Goal: Complete application form

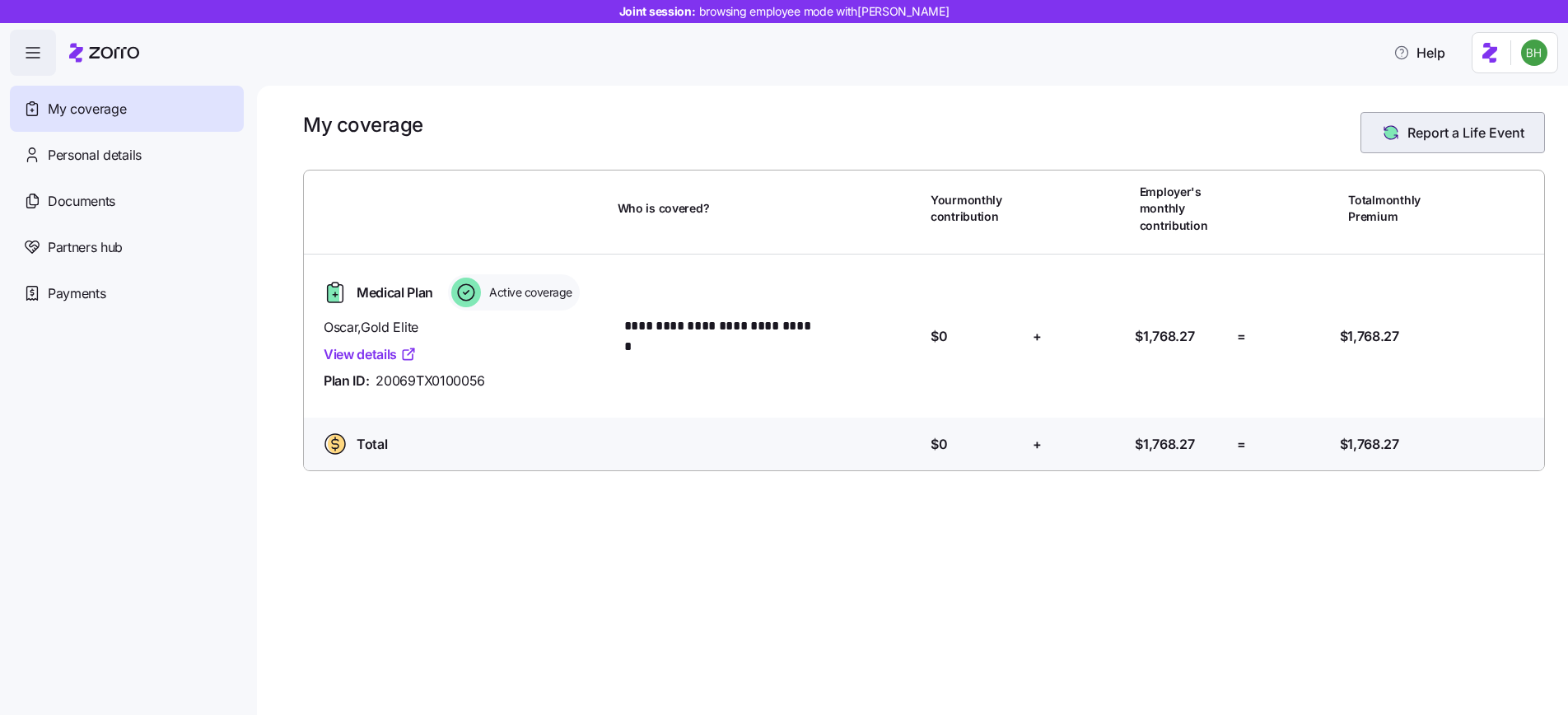
click at [1433, 146] on button "Report a Life Event" at bounding box center [1452, 132] width 185 height 41
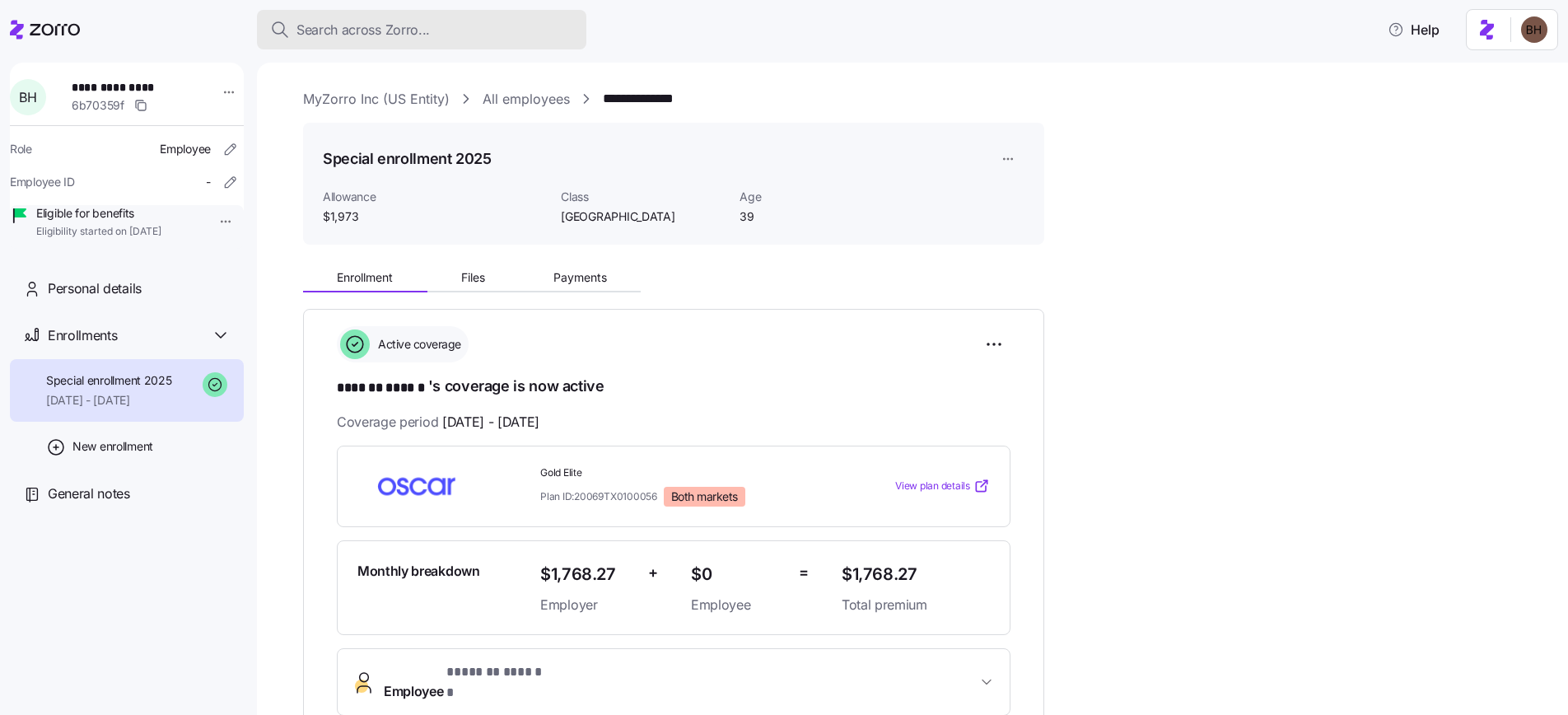
click at [348, 34] on span "Search across Zorro..." at bounding box center [363, 30] width 133 height 21
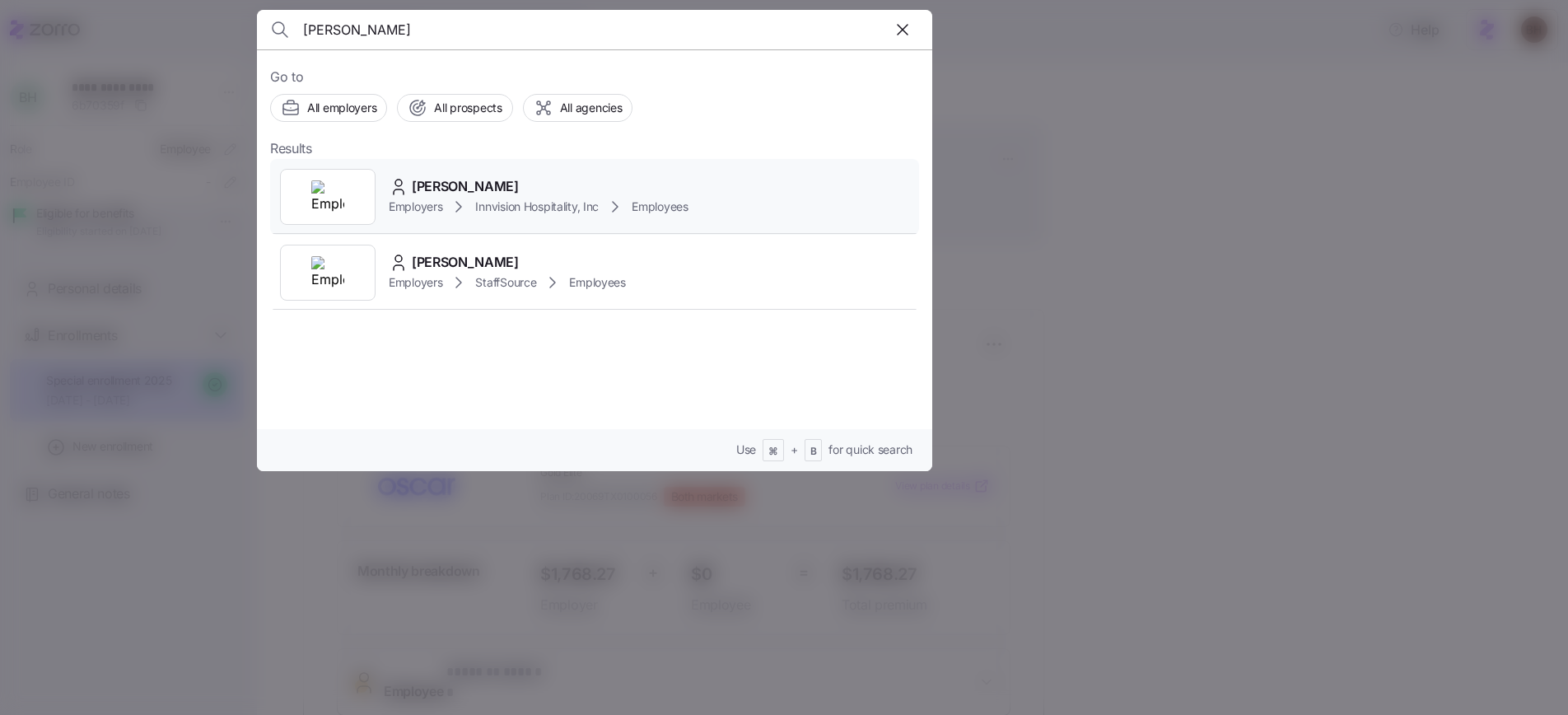
type input "[PERSON_NAME]"
click at [455, 186] on span "[PERSON_NAME]" at bounding box center [465, 186] width 107 height 21
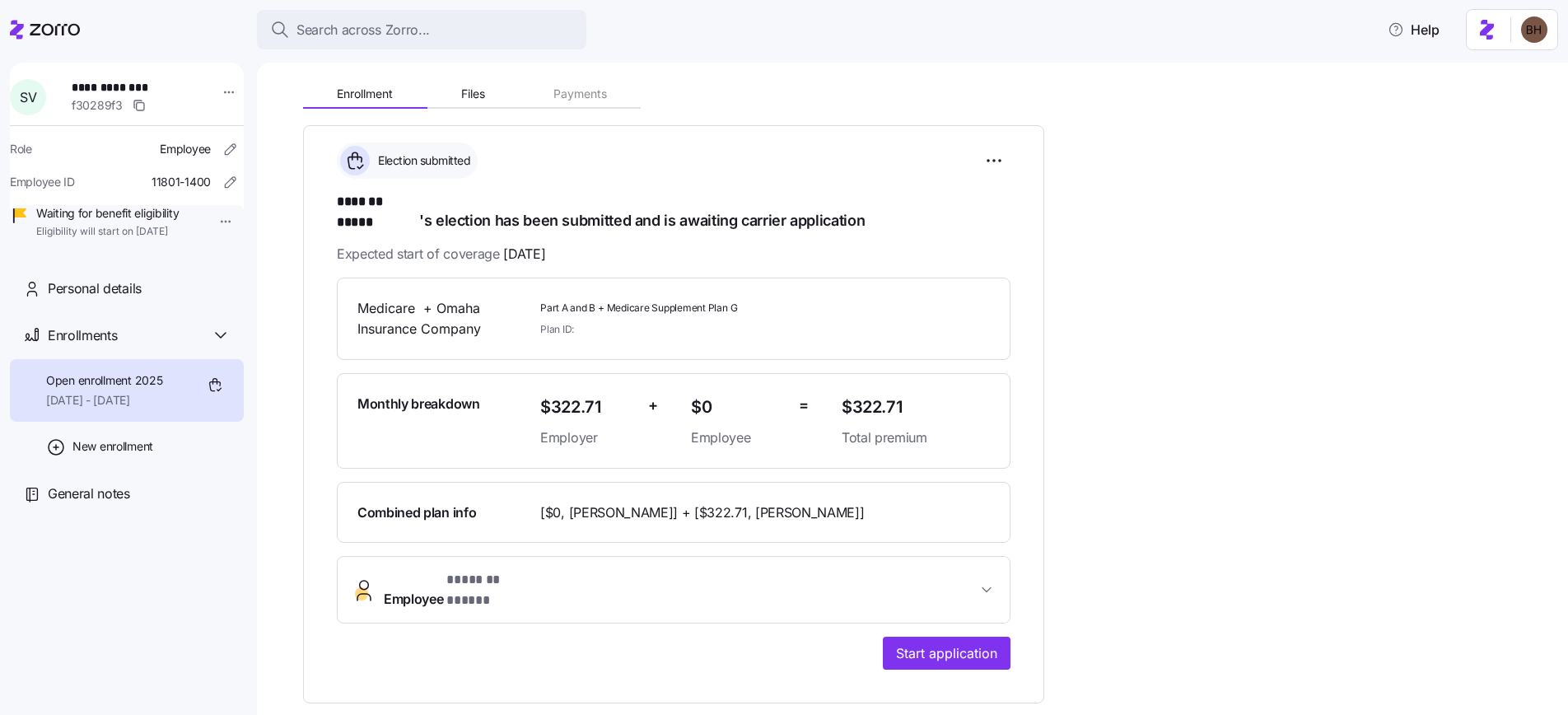
scroll to position [185, 0]
click at [653, 575] on button "Employee * ******* ***** *" at bounding box center [674, 589] width 672 height 66
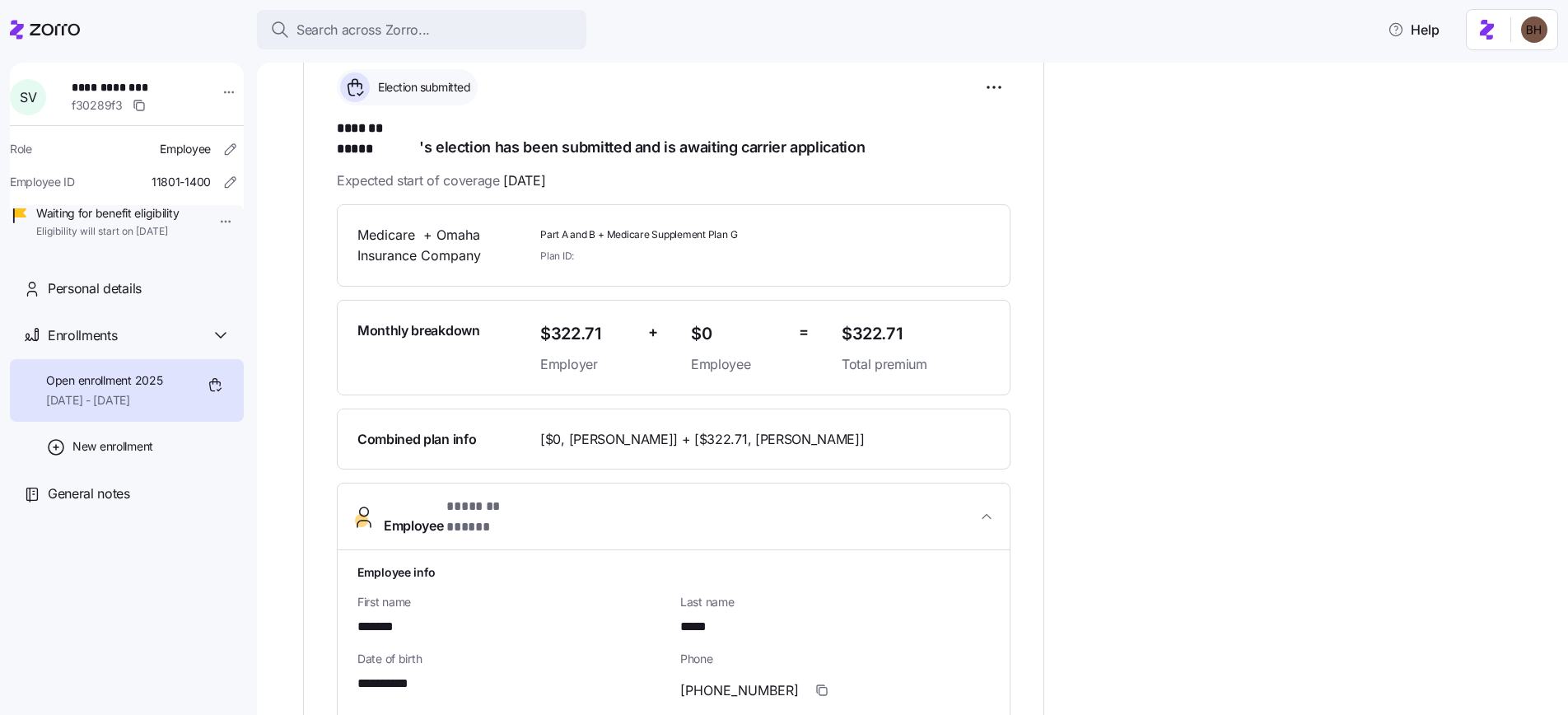
scroll to position [221, 0]
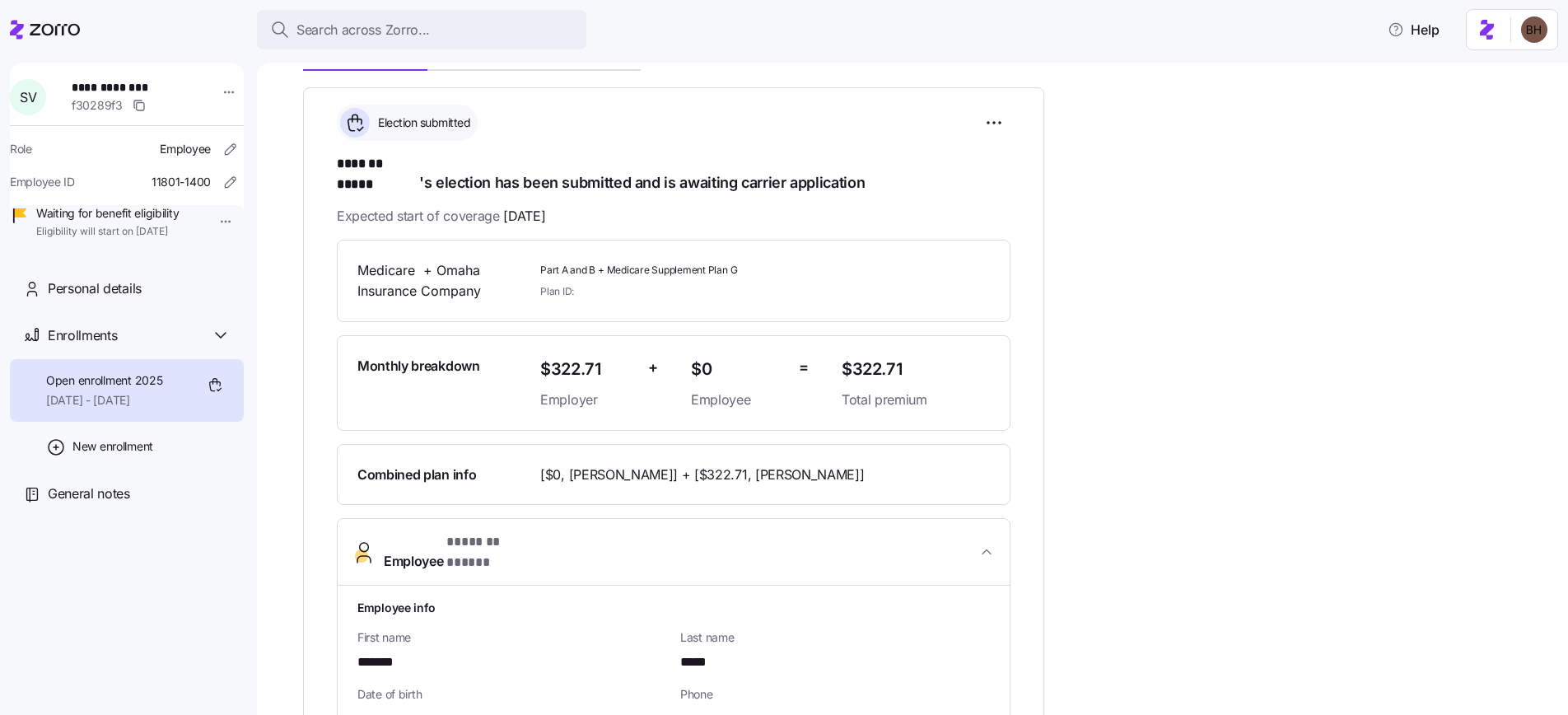
click at [661, 534] on span "Employee * ******* ***** *" at bounding box center [680, 552] width 593 height 40
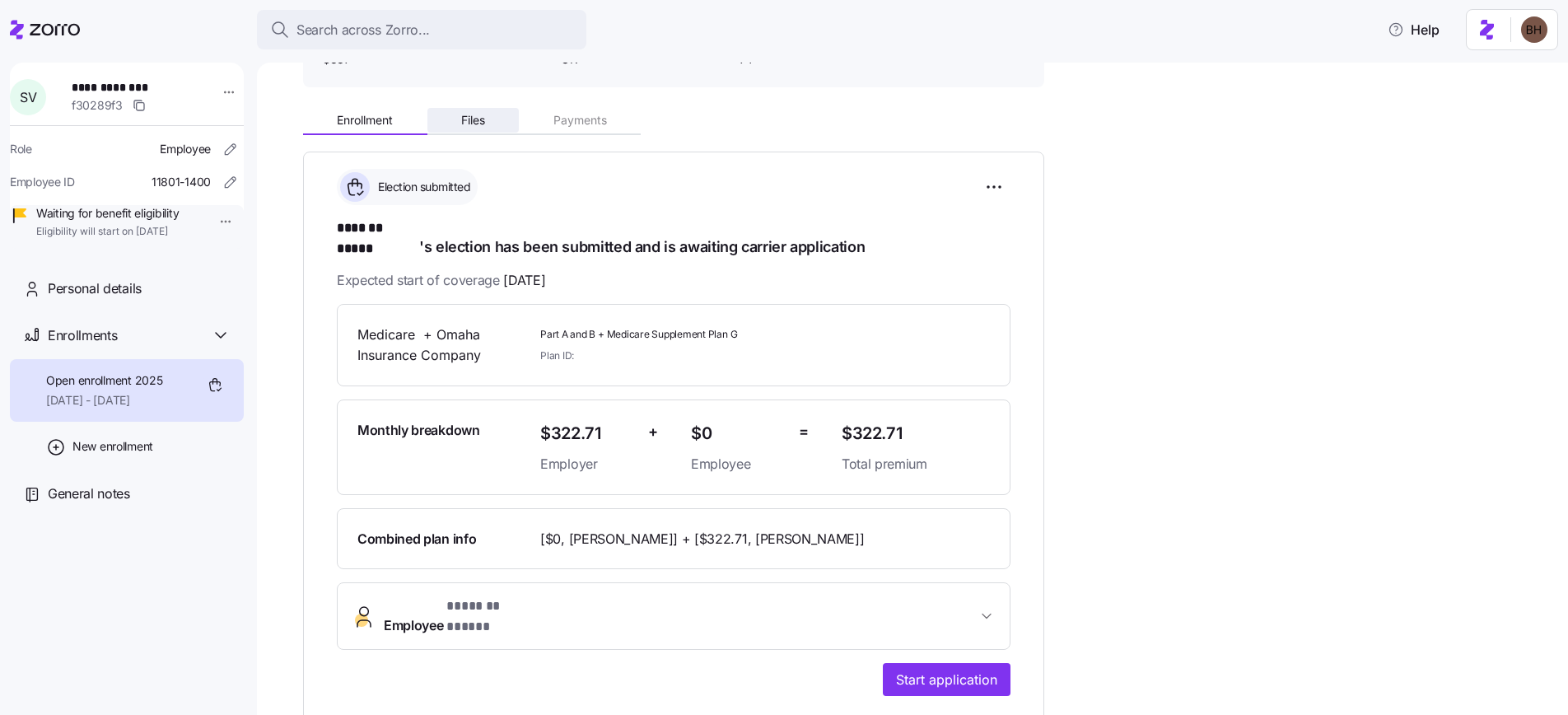
scroll to position [156, 0]
click at [474, 126] on span "Files" at bounding box center [473, 121] width 24 height 12
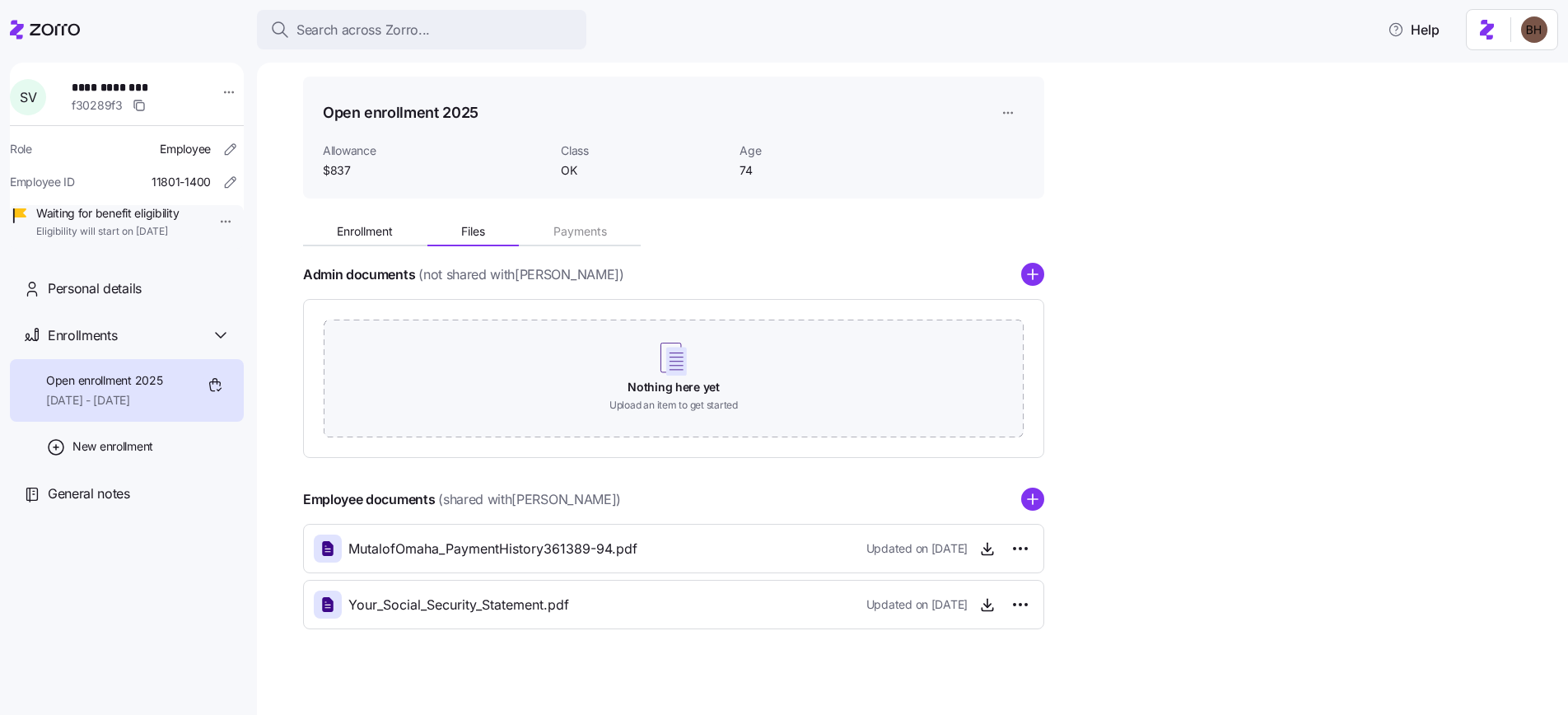
scroll to position [59, 0]
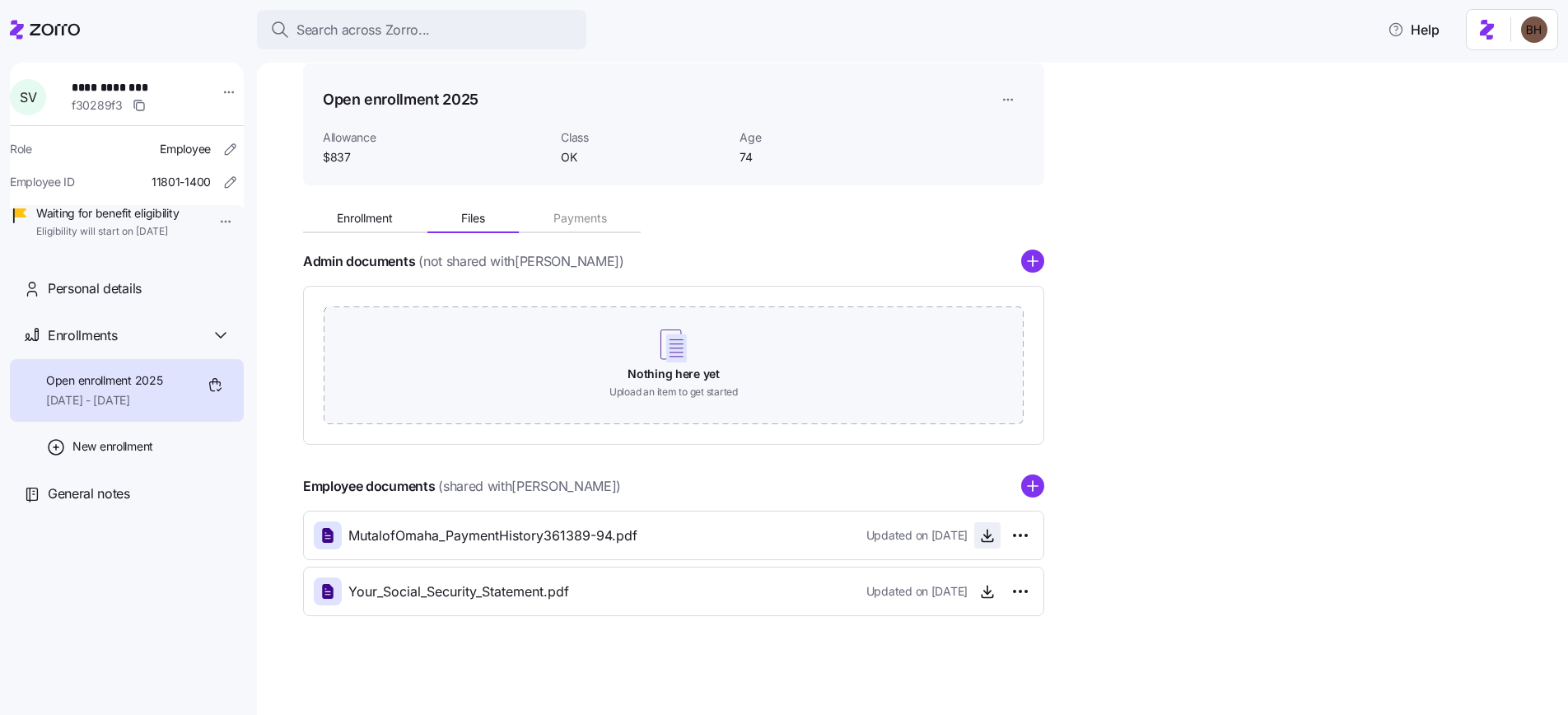
click at [990, 532] on icon "button" at bounding box center [987, 535] width 17 height 17
click at [982, 596] on icon "button" at bounding box center [987, 596] width 11 height 3
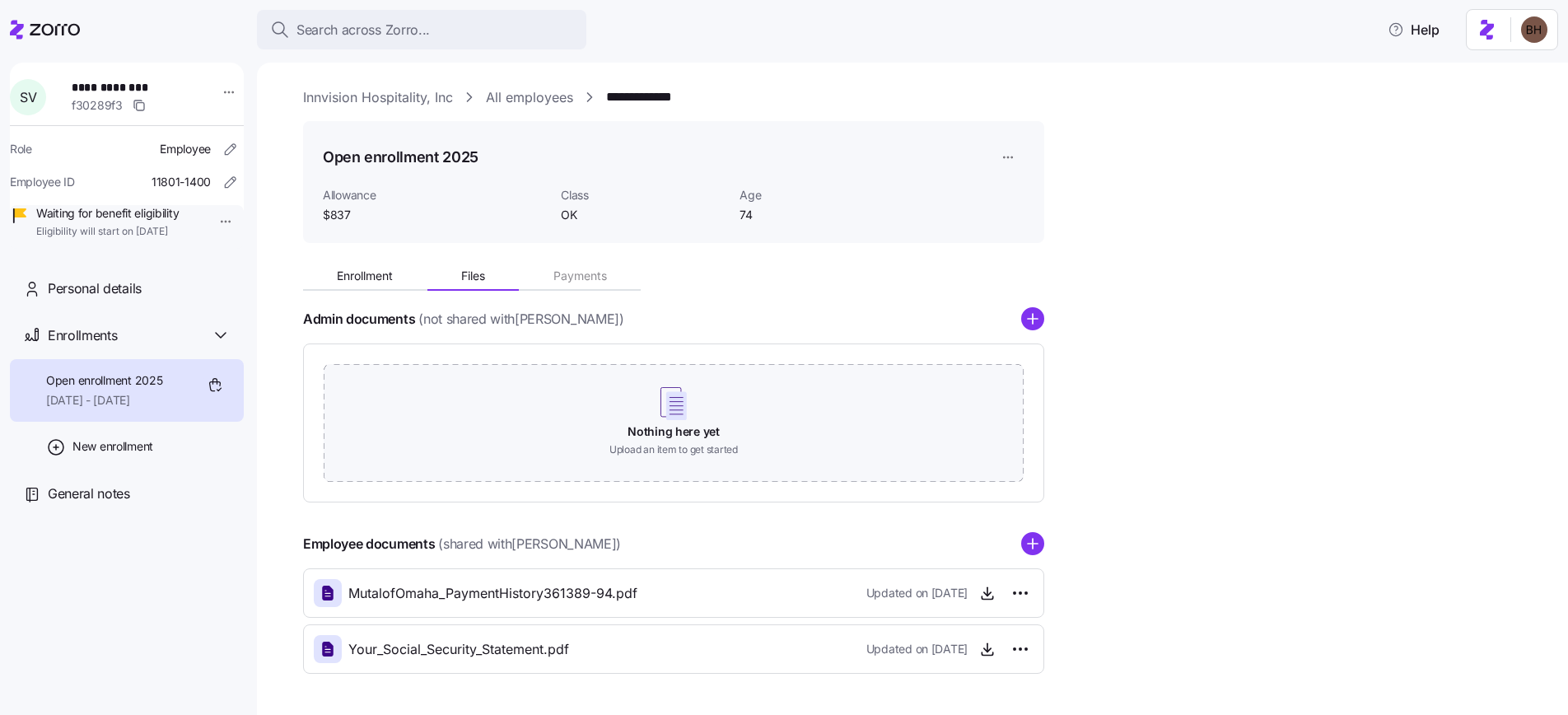
scroll to position [0, 0]
click at [674, 96] on link "**********" at bounding box center [648, 99] width 83 height 21
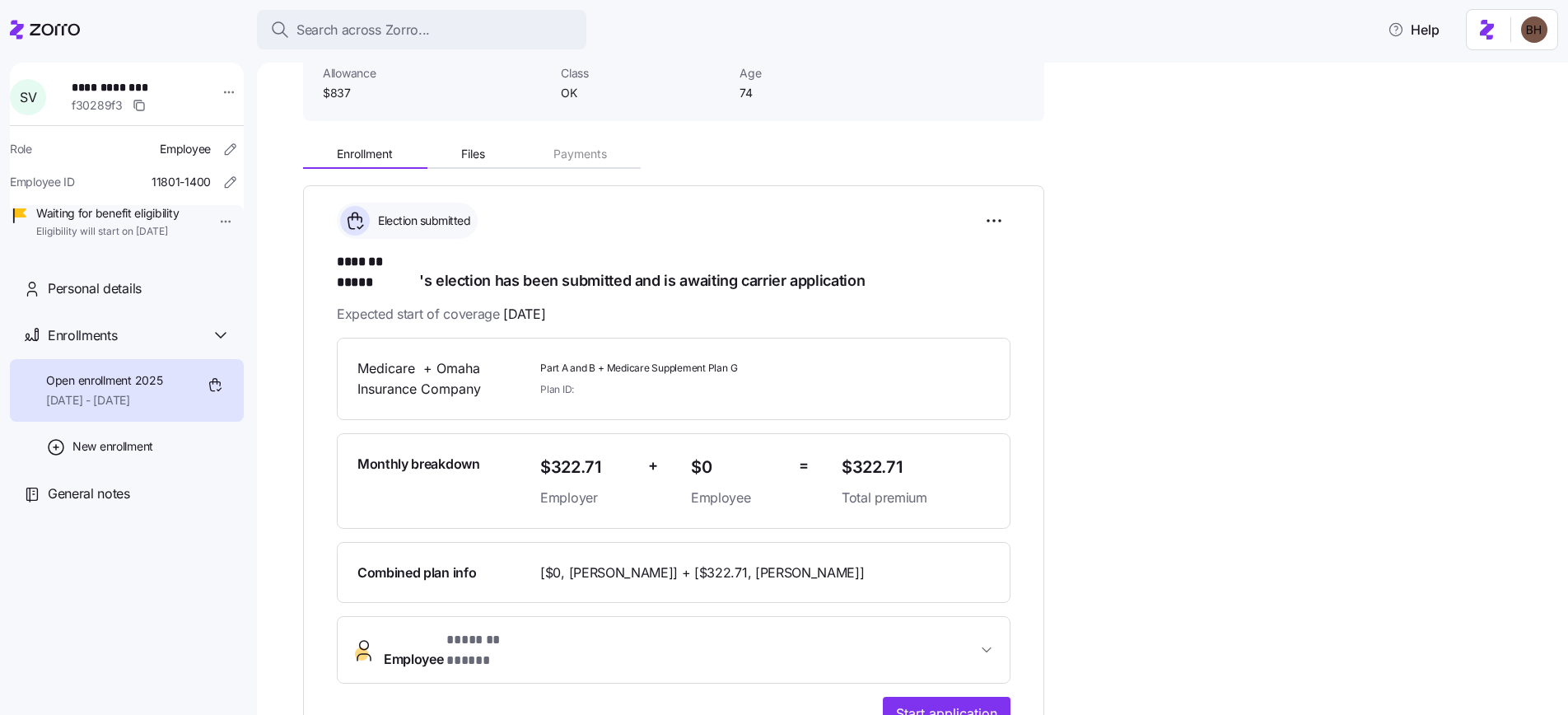
scroll to position [144, 0]
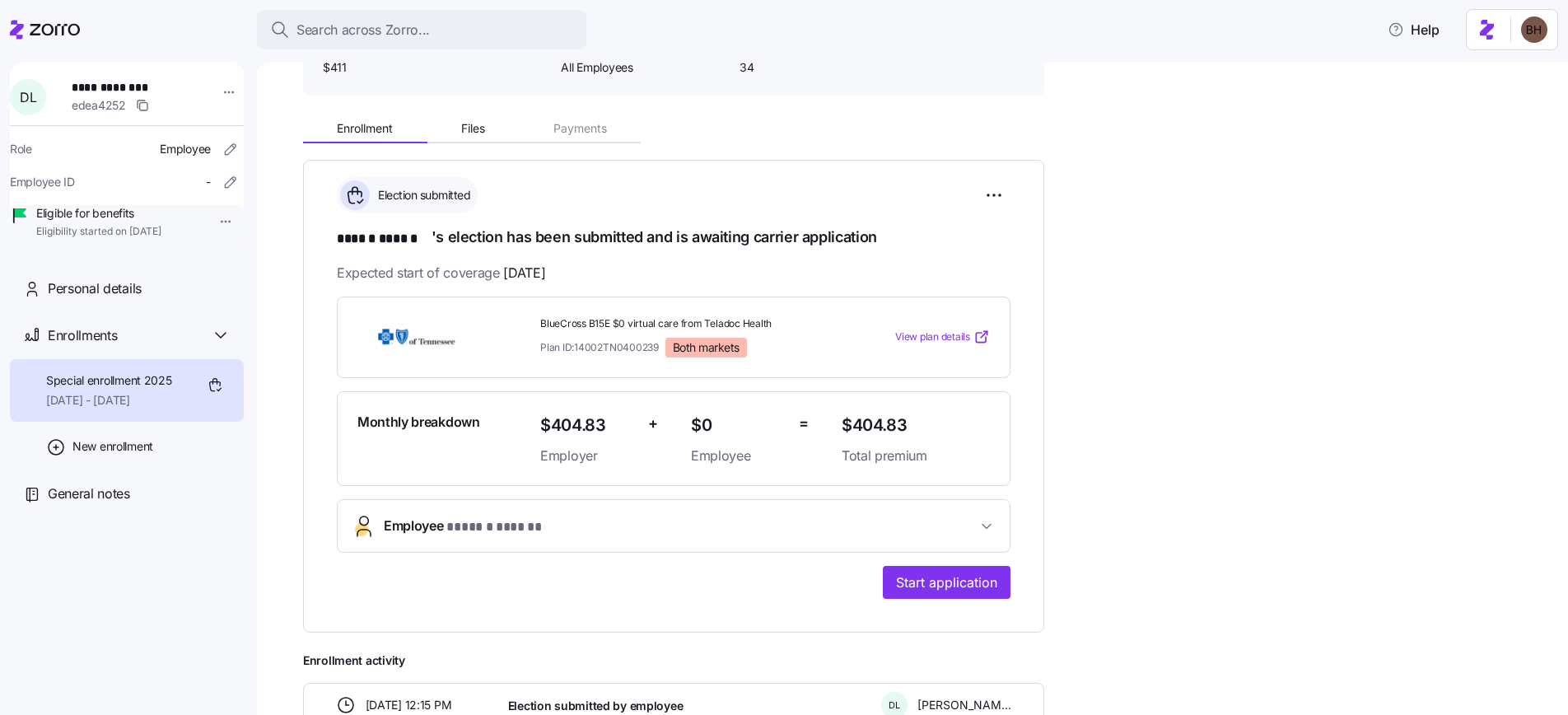
scroll to position [200, 0]
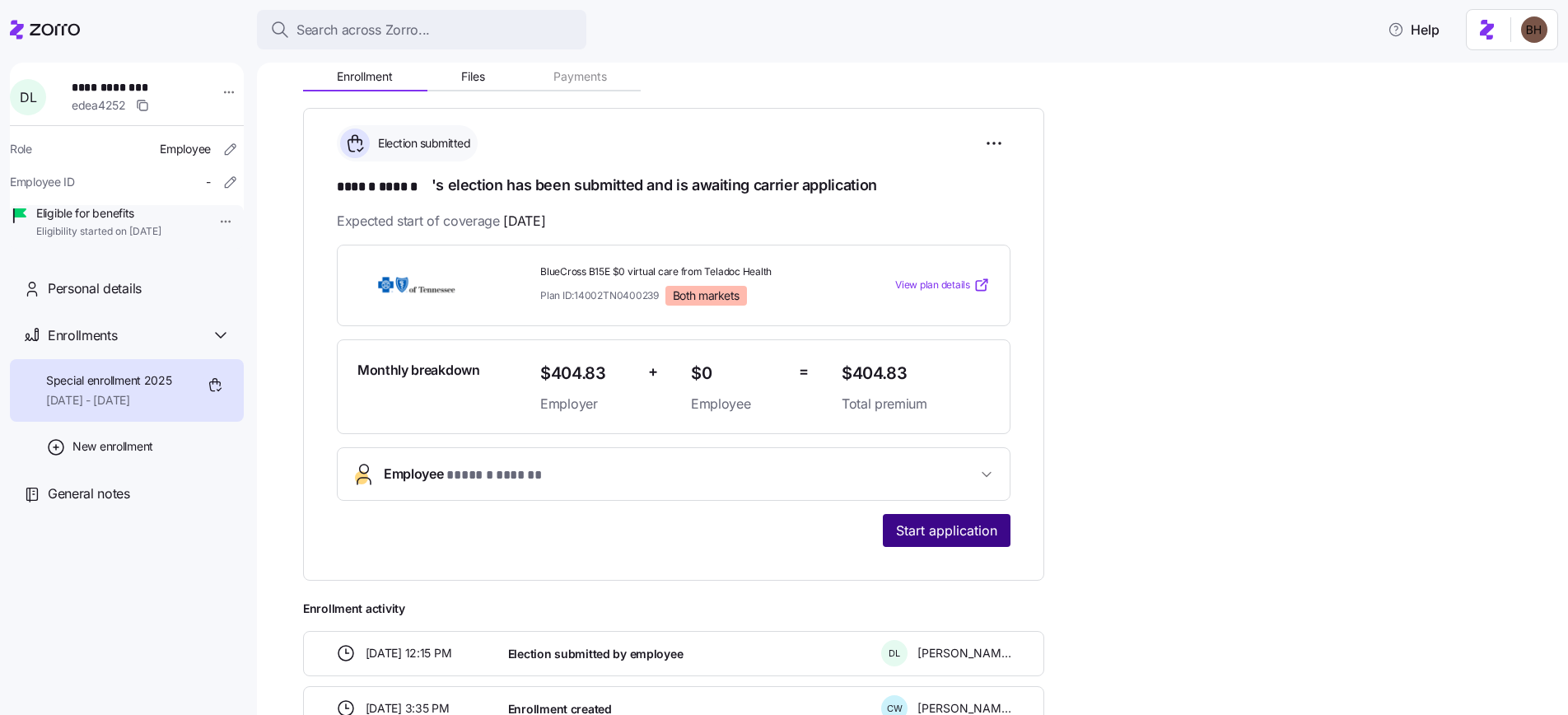
click at [962, 536] on span "Start application" at bounding box center [947, 530] width 102 height 20
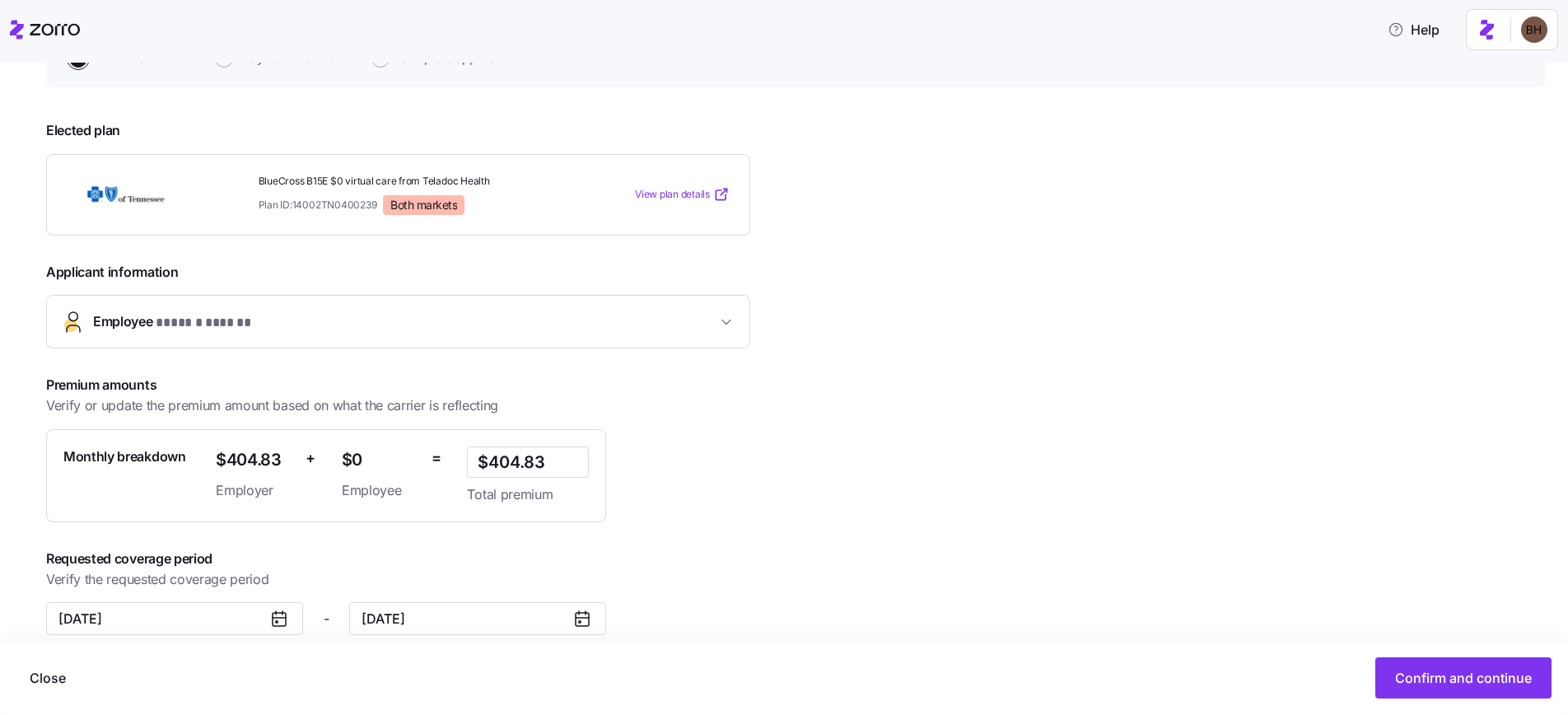
scroll to position [210, 0]
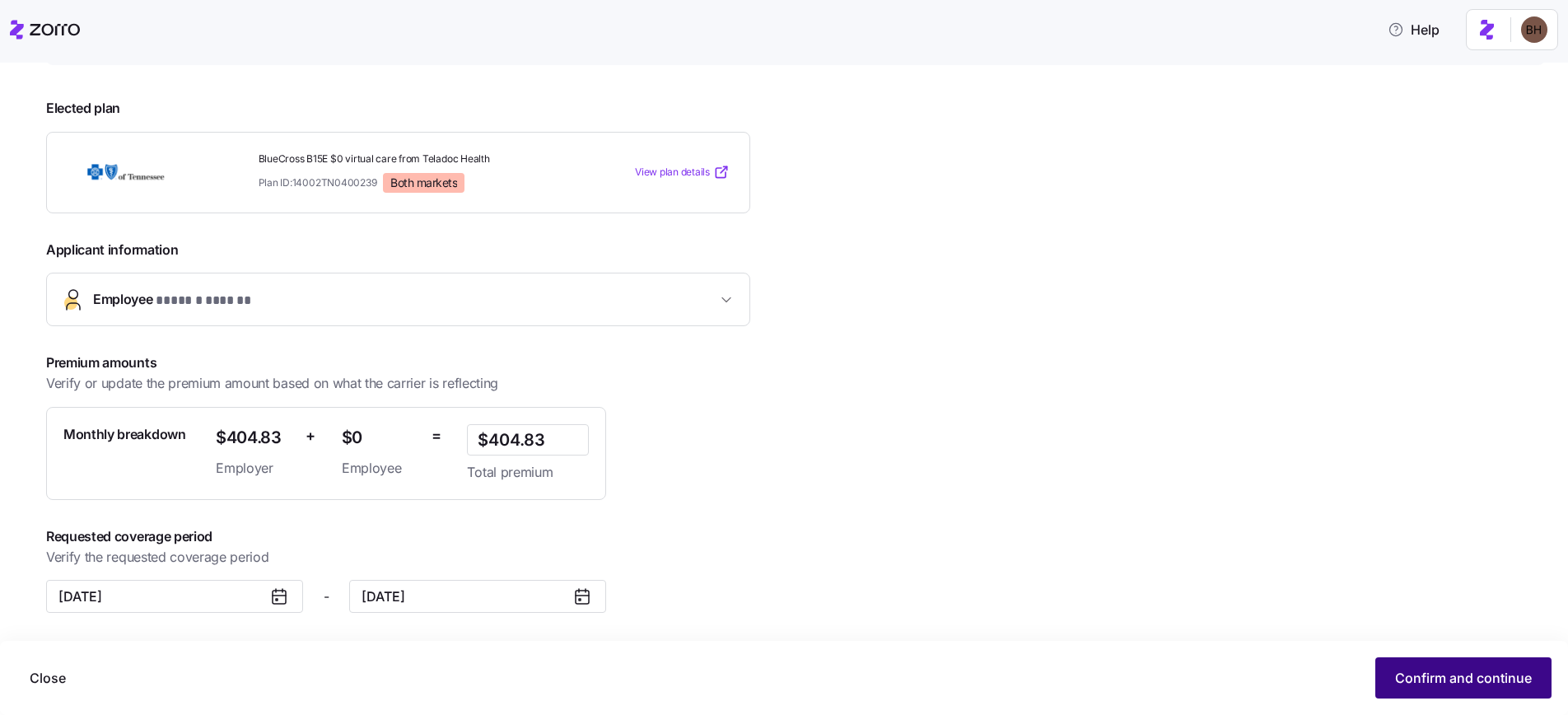
click at [1415, 675] on span "Confirm and continue" at bounding box center [1463, 677] width 136 height 20
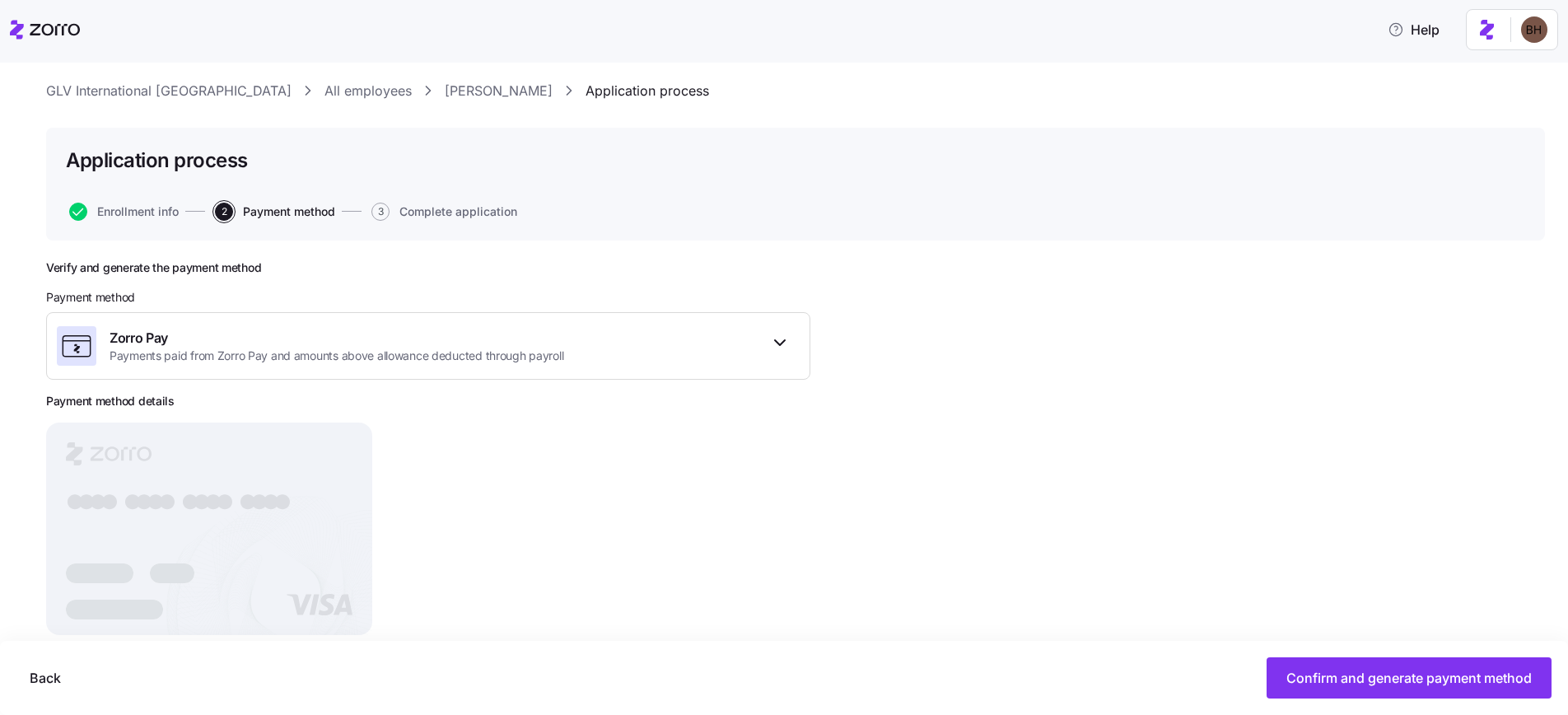
scroll to position [70, 0]
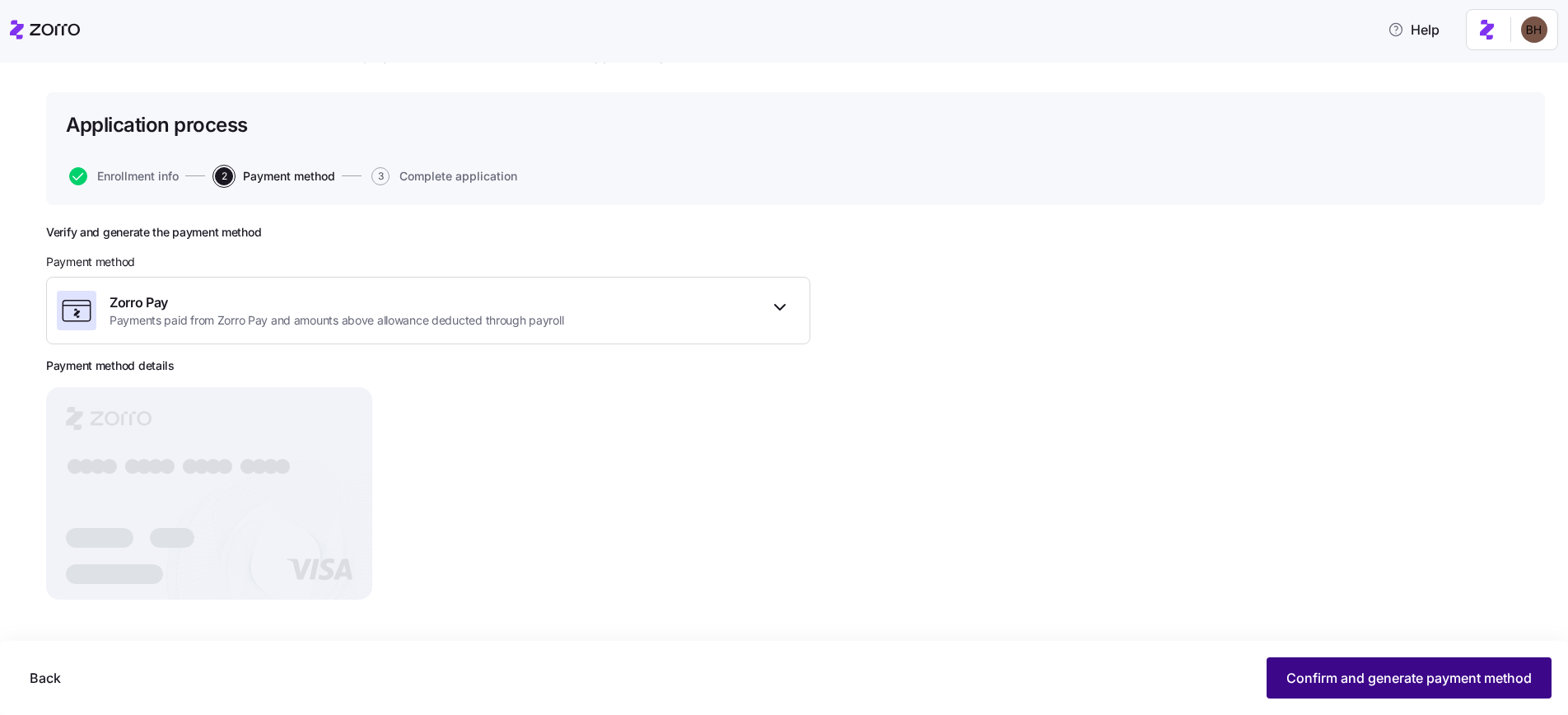
click at [1297, 675] on span "Confirm and generate payment method" at bounding box center [1409, 677] width 245 height 20
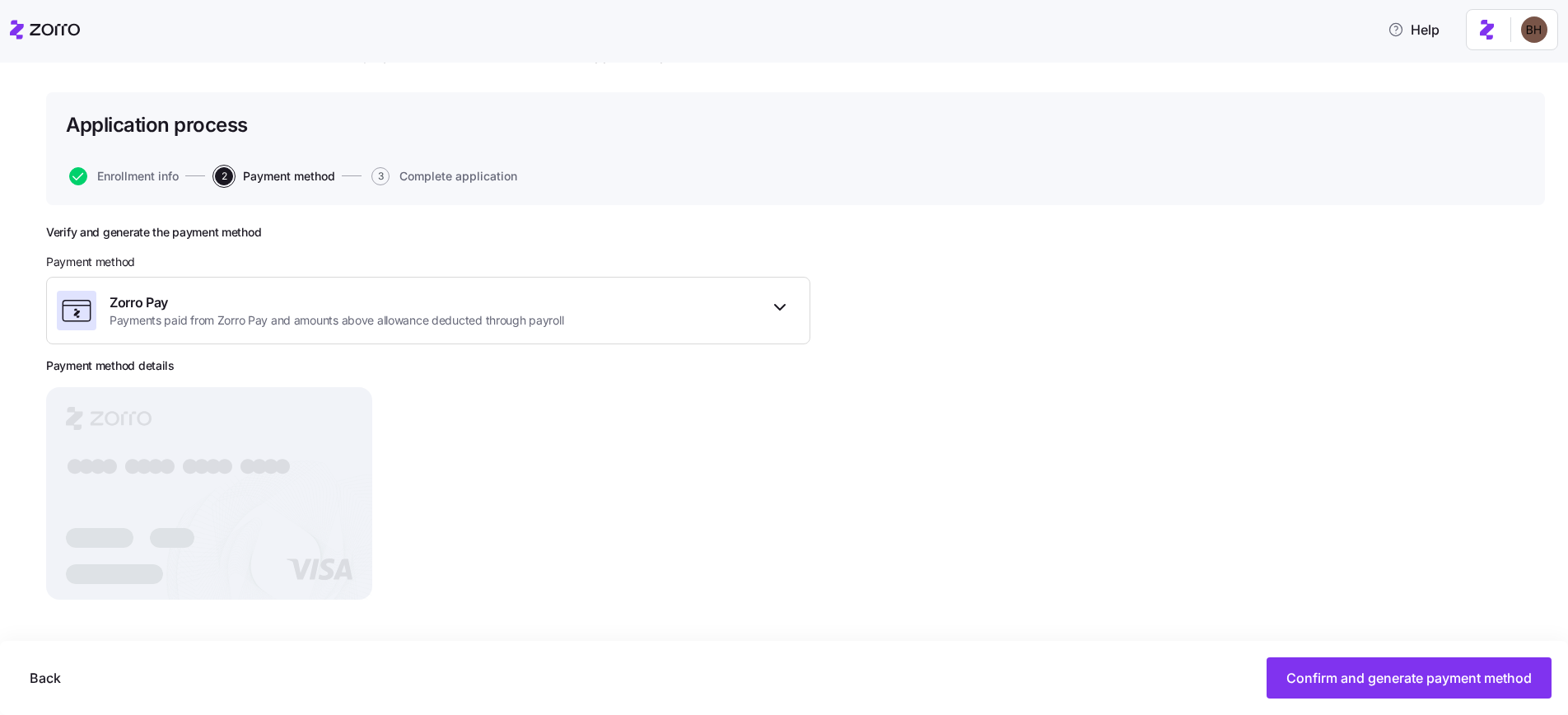
scroll to position [42, 0]
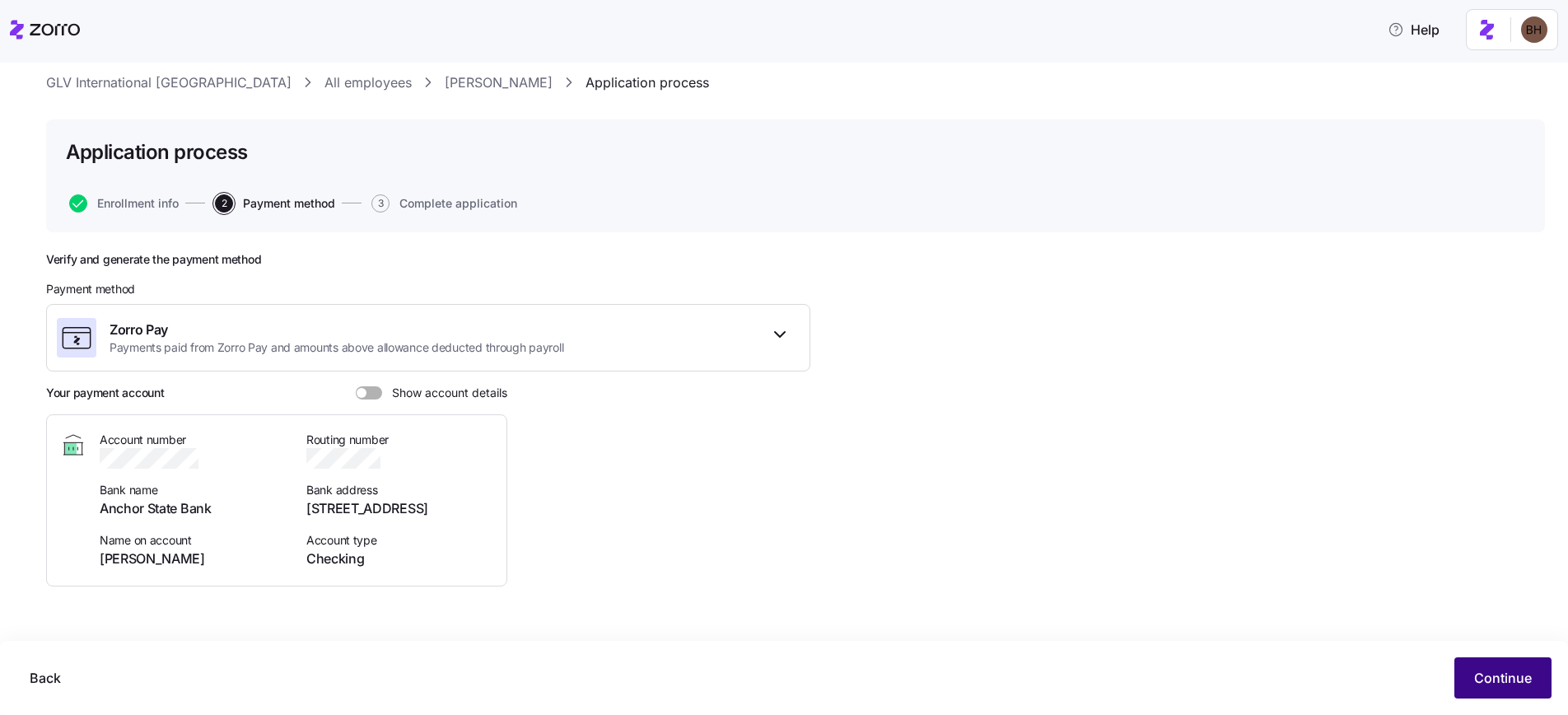
click at [1480, 689] on button "Continue" at bounding box center [1503, 677] width 97 height 41
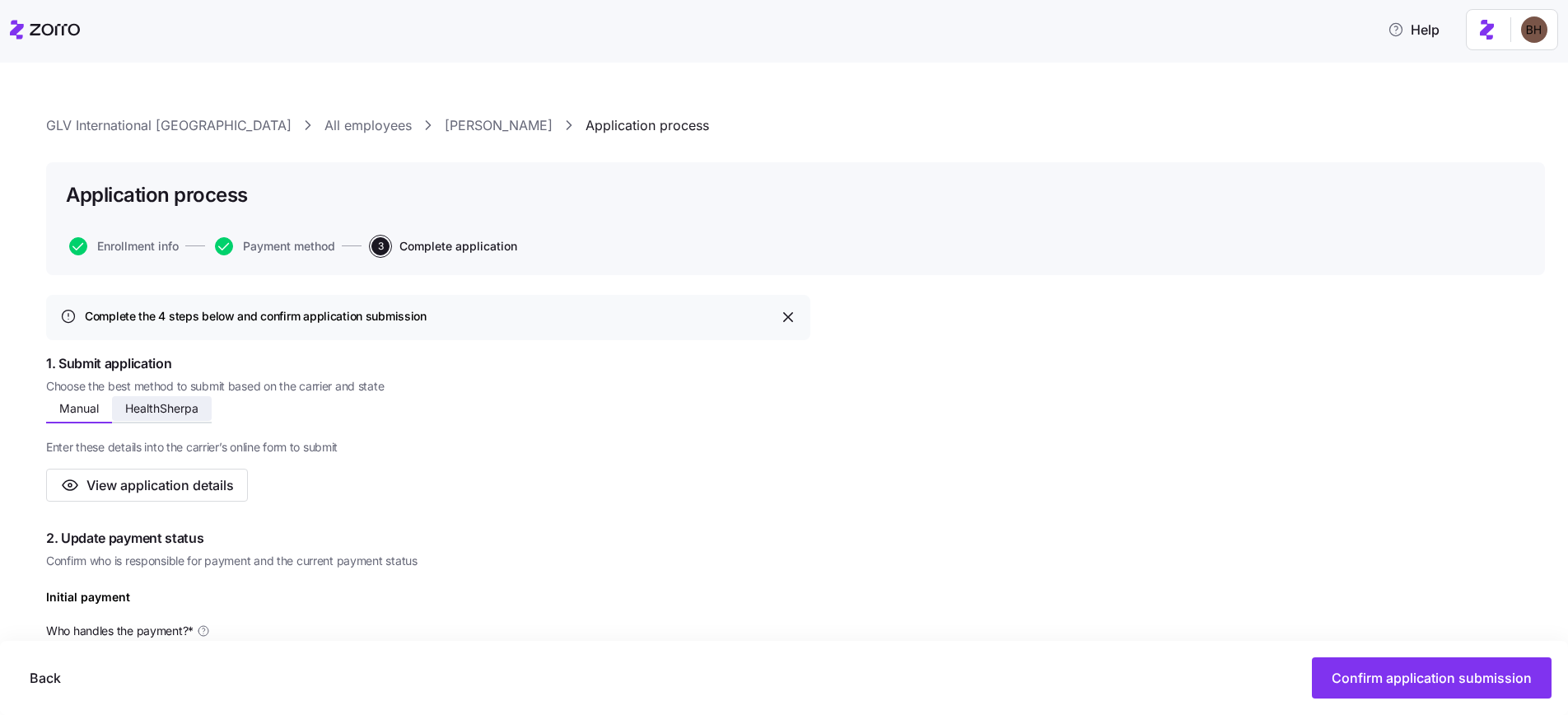
click at [162, 412] on span "HealthSherpa" at bounding box center [162, 409] width 73 height 12
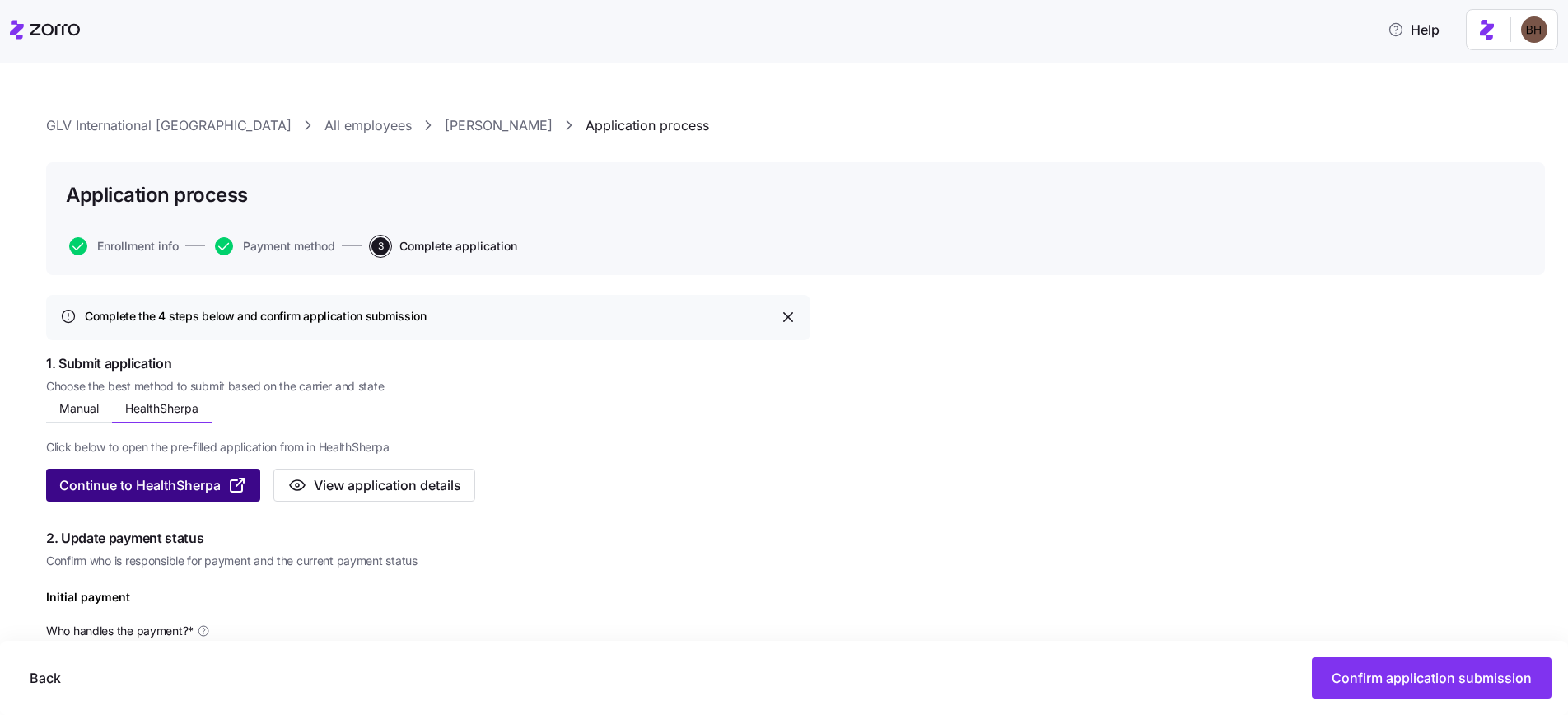
click at [155, 484] on span "Continue to HealthSherpa" at bounding box center [139, 485] width 161 height 20
click at [186, 487] on span "Continue to HealthSherpa" at bounding box center [139, 485] width 161 height 20
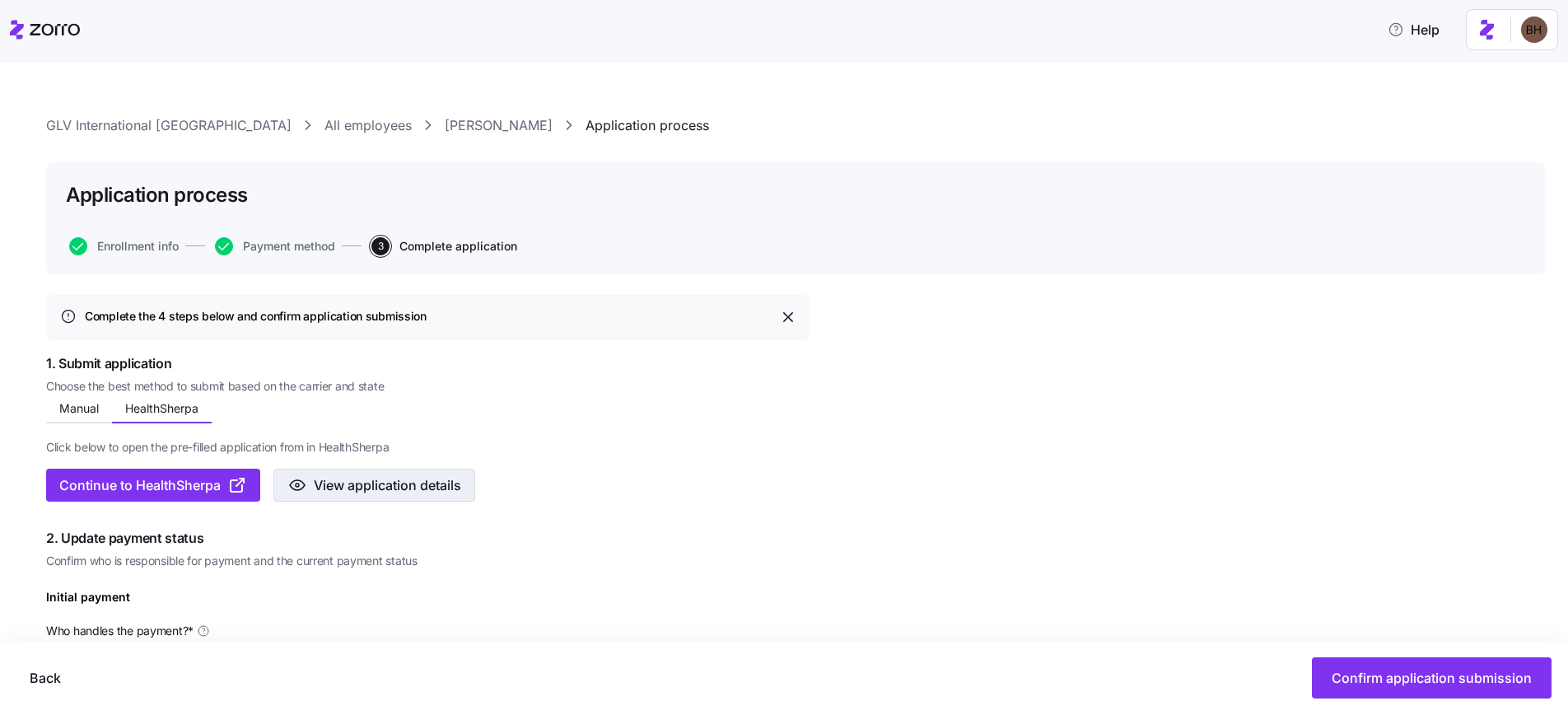
click at [349, 493] on span "View application details" at bounding box center [387, 485] width 147 height 20
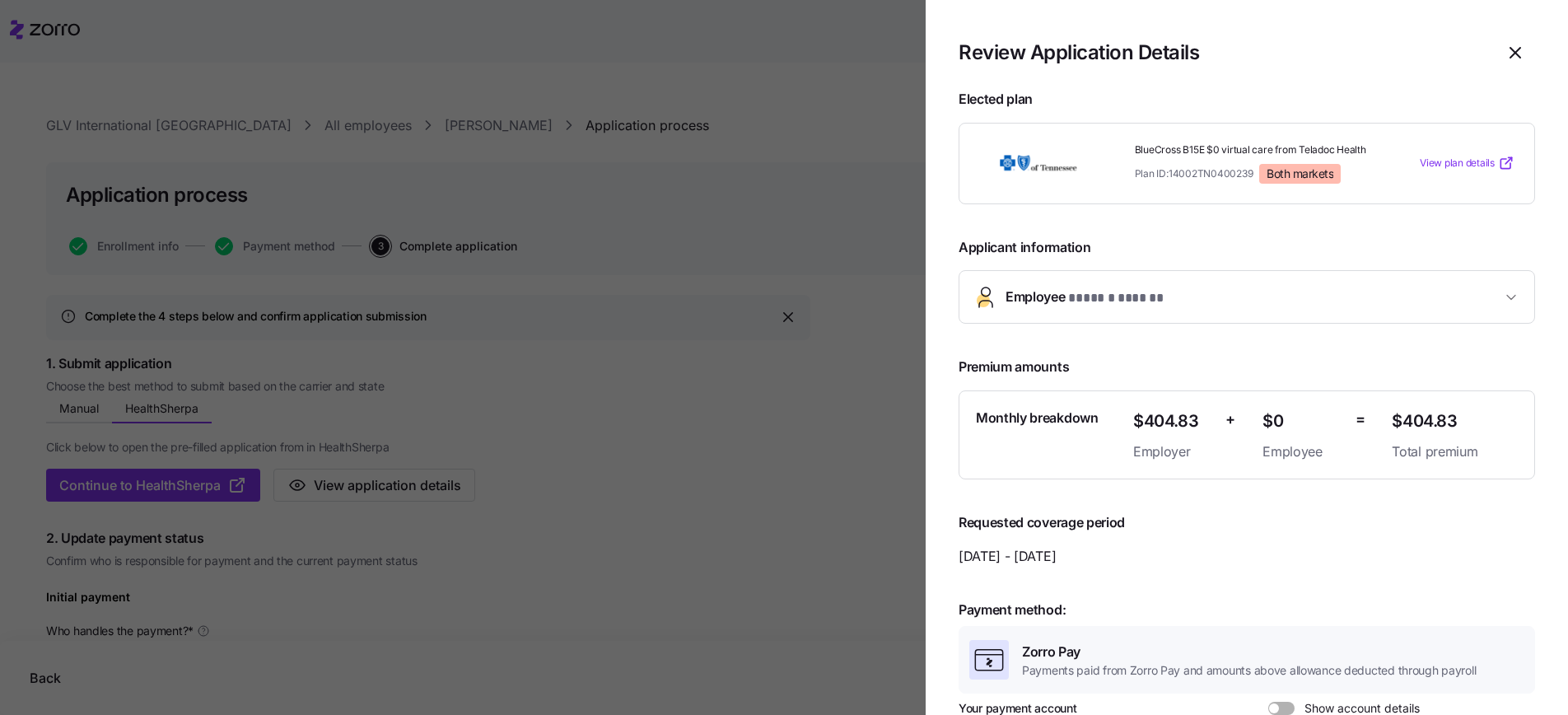
click at [1324, 300] on span "Employee * ****** ****** *" at bounding box center [1254, 297] width 496 height 23
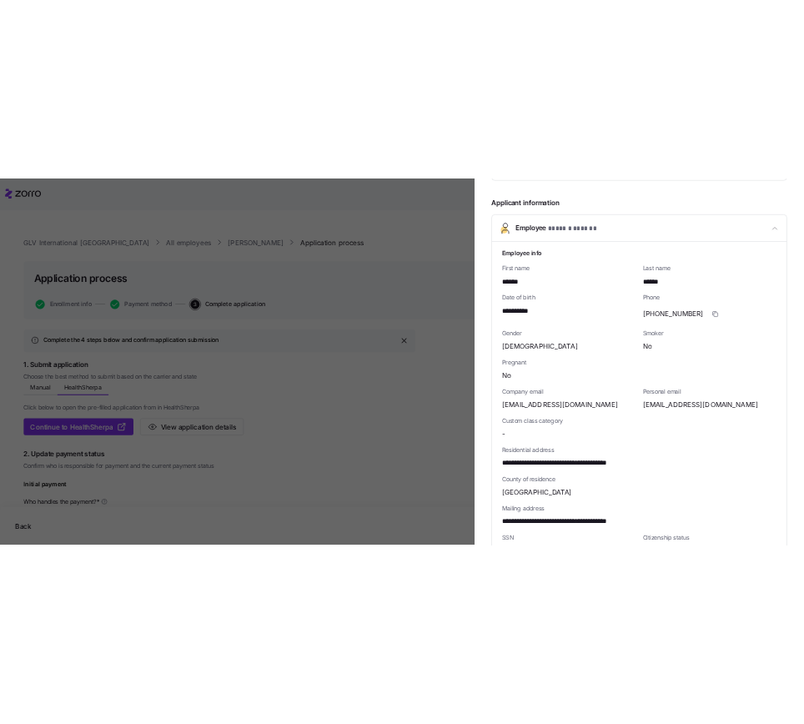
scroll to position [333, 0]
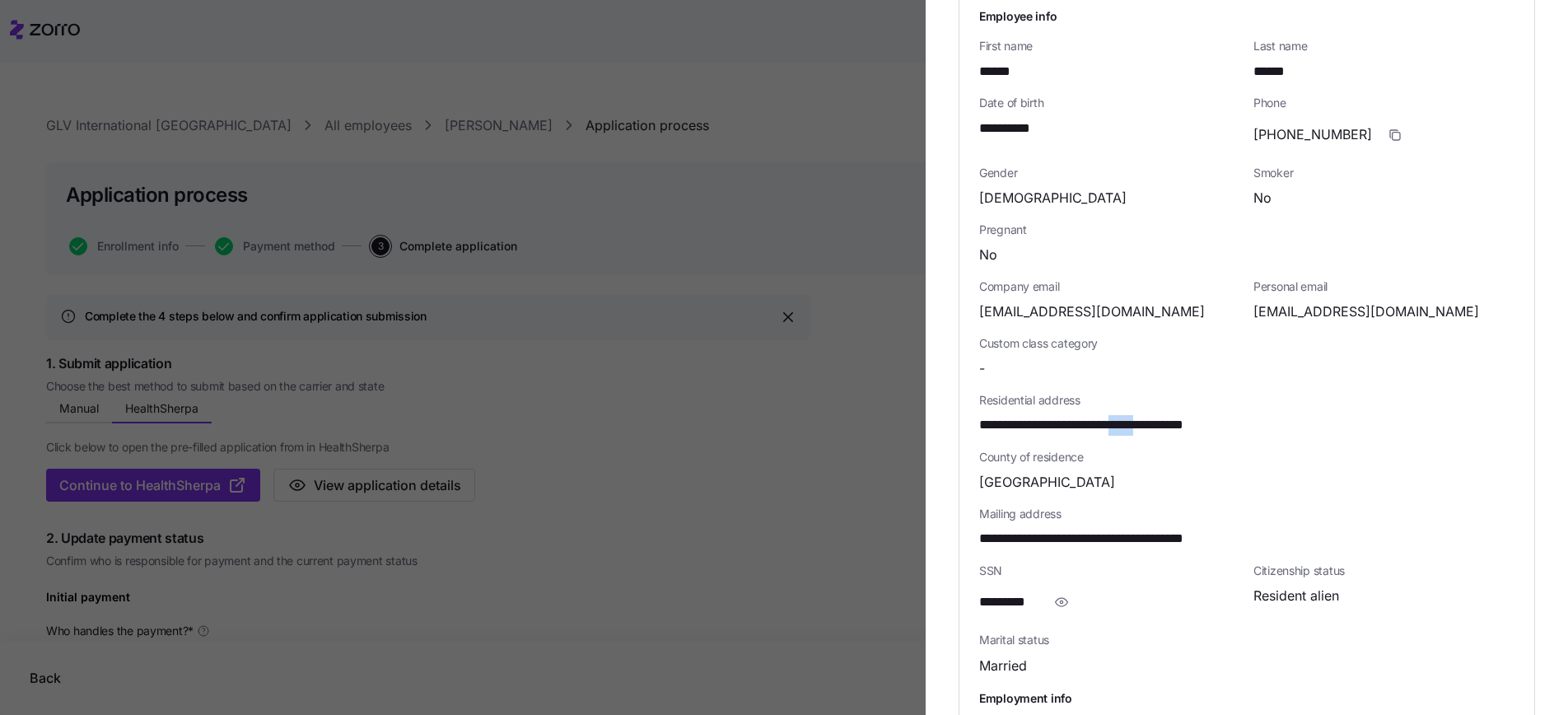
drag, startPoint x: 1193, startPoint y: 425, endPoint x: 1159, endPoint y: 426, distance: 34.0
click at [1159, 426] on span "**********" at bounding box center [1121, 425] width 285 height 21
copy span "*****"
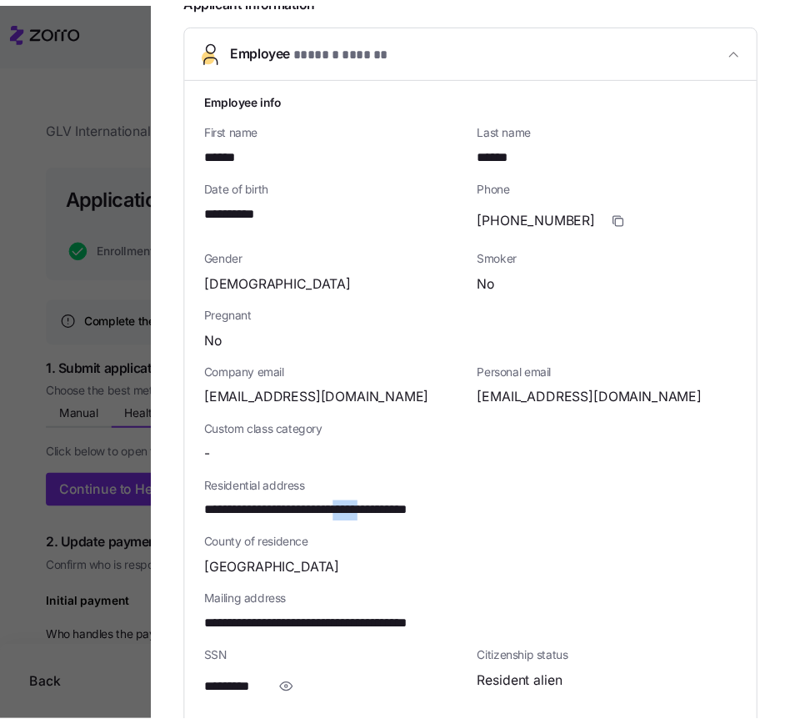
scroll to position [415, 0]
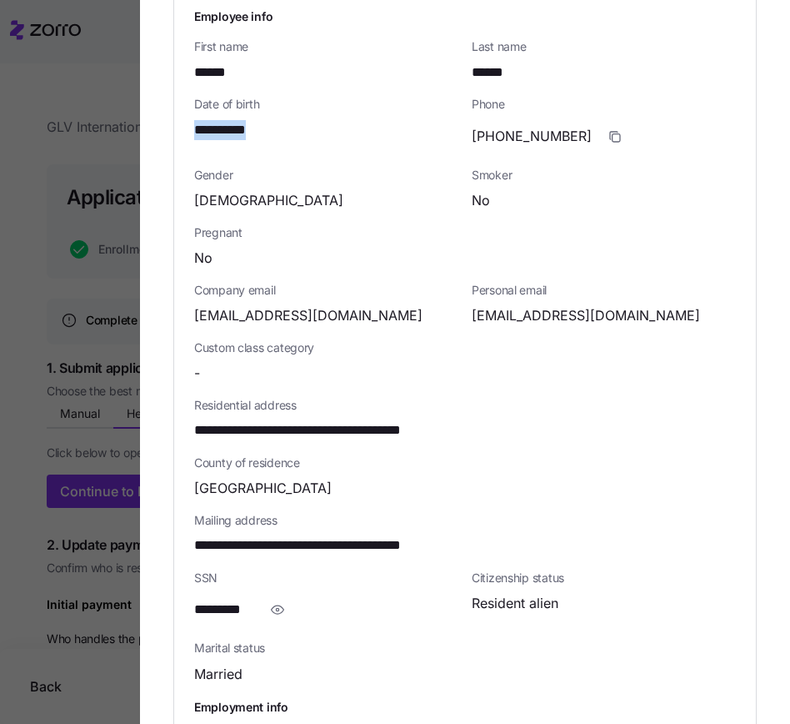
drag, startPoint x: 270, startPoint y: 132, endPoint x: 194, endPoint y: 137, distance: 76.0
click at [194, 137] on div "**********" at bounding box center [326, 130] width 264 height 21
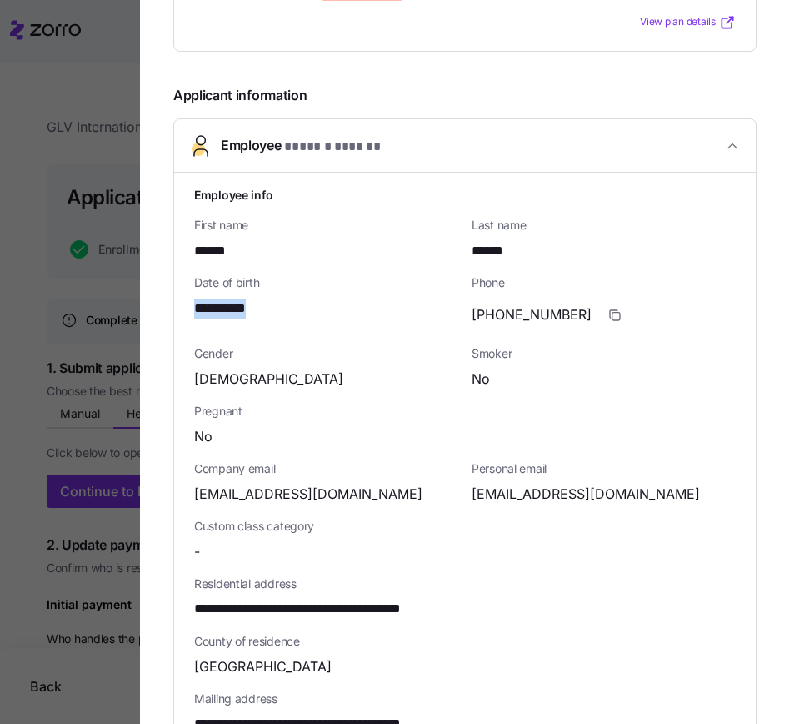
scroll to position [148, 0]
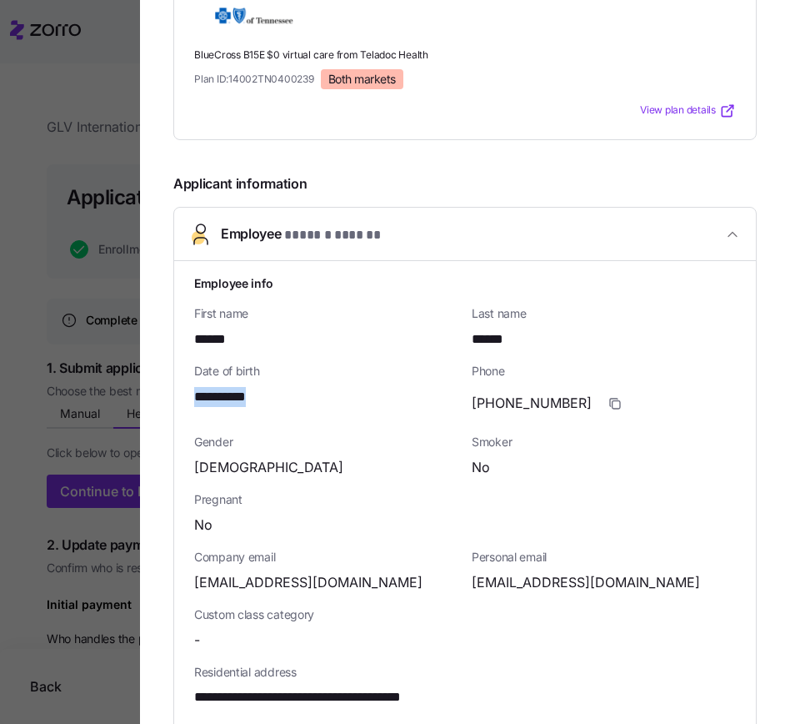
copy span "**********"
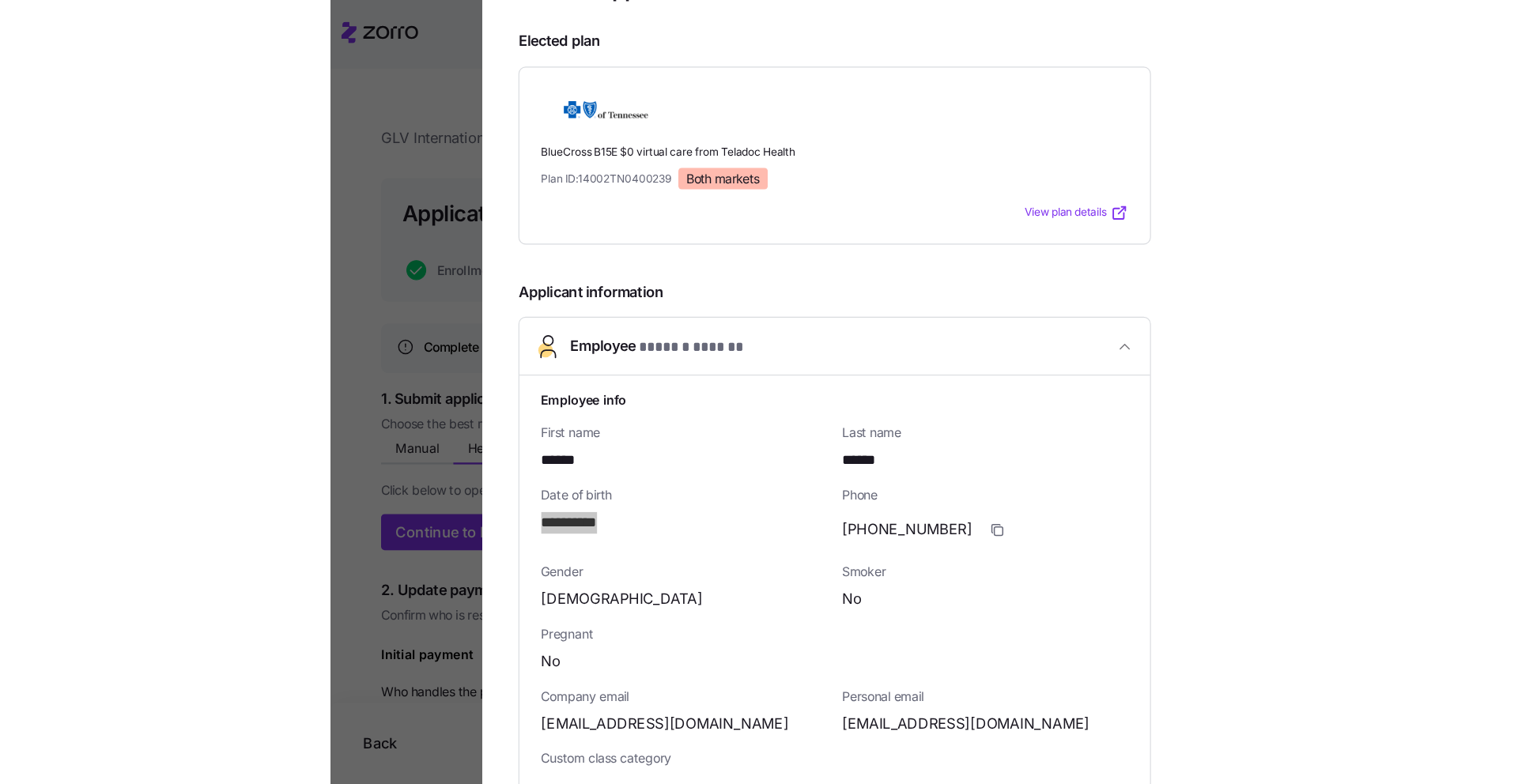
scroll to position [46, 0]
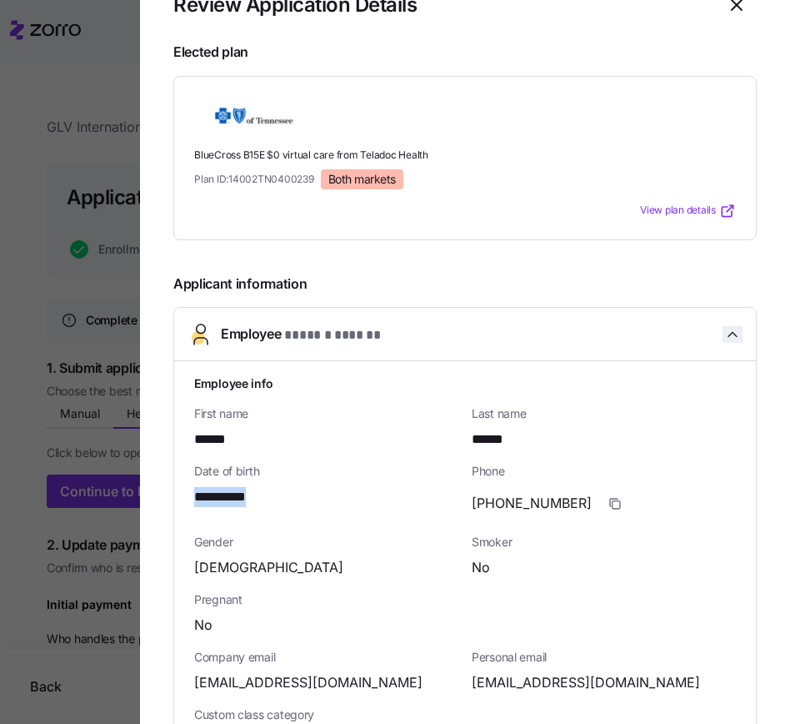
click at [729, 333] on icon "button" at bounding box center [733, 334] width 8 height 4
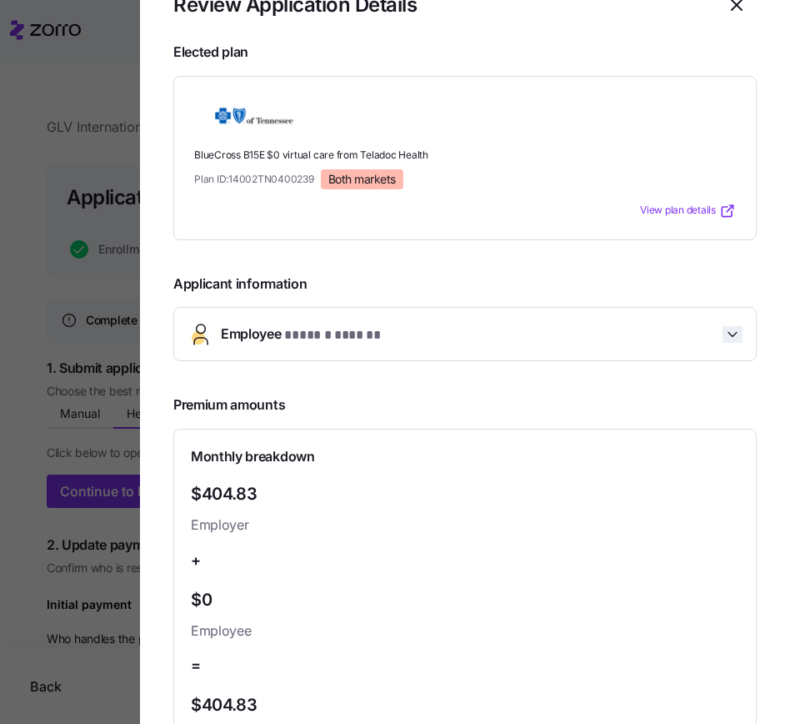
click at [724, 333] on icon "button" at bounding box center [732, 334] width 17 height 17
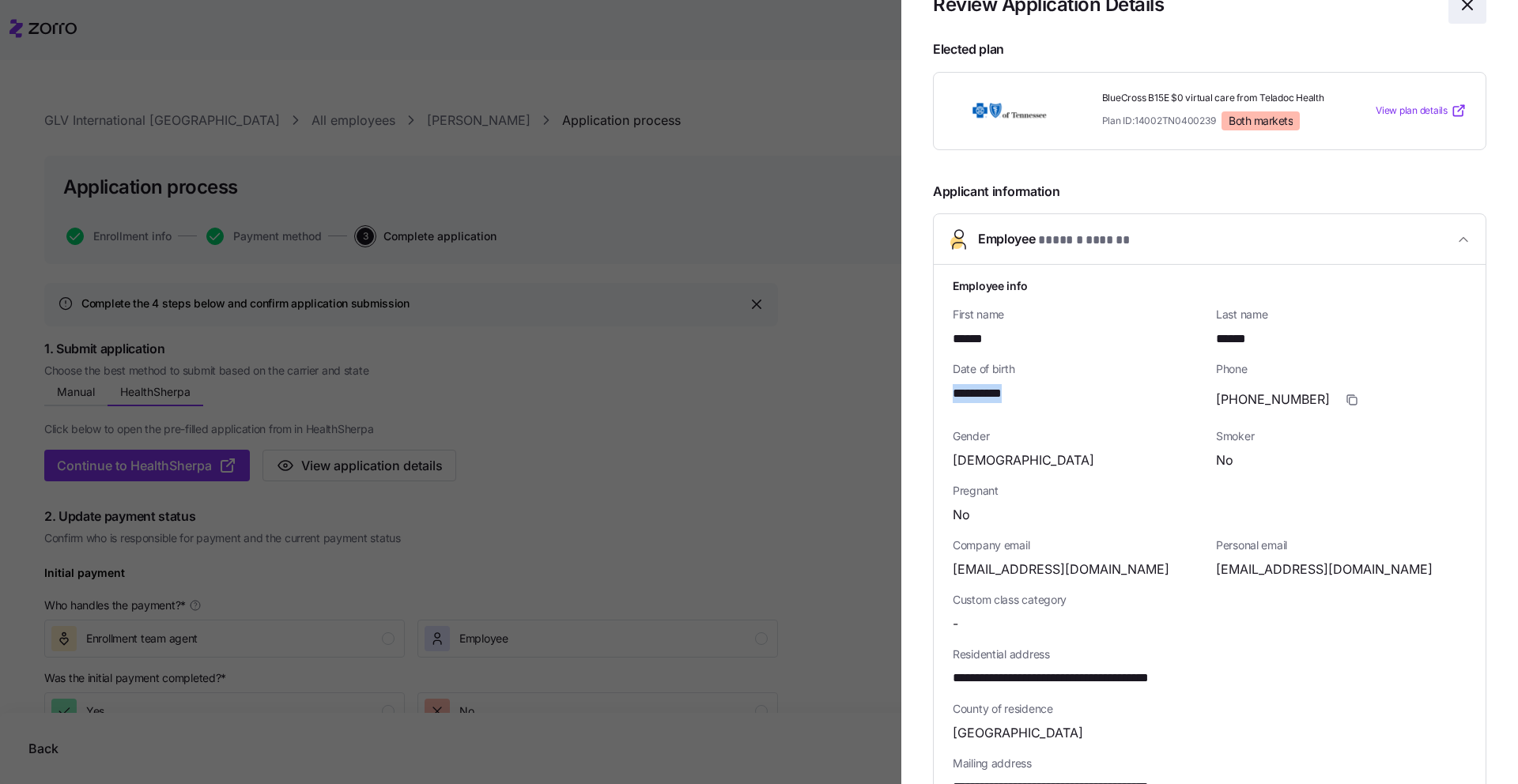
click at [1457, 9] on icon "button" at bounding box center [1467, 5] width 19 height 19
click at [1456, 9] on div "Review Application Details" at bounding box center [1210, 5] width 554 height 38
